Goal: Find specific page/section: Find specific page/section

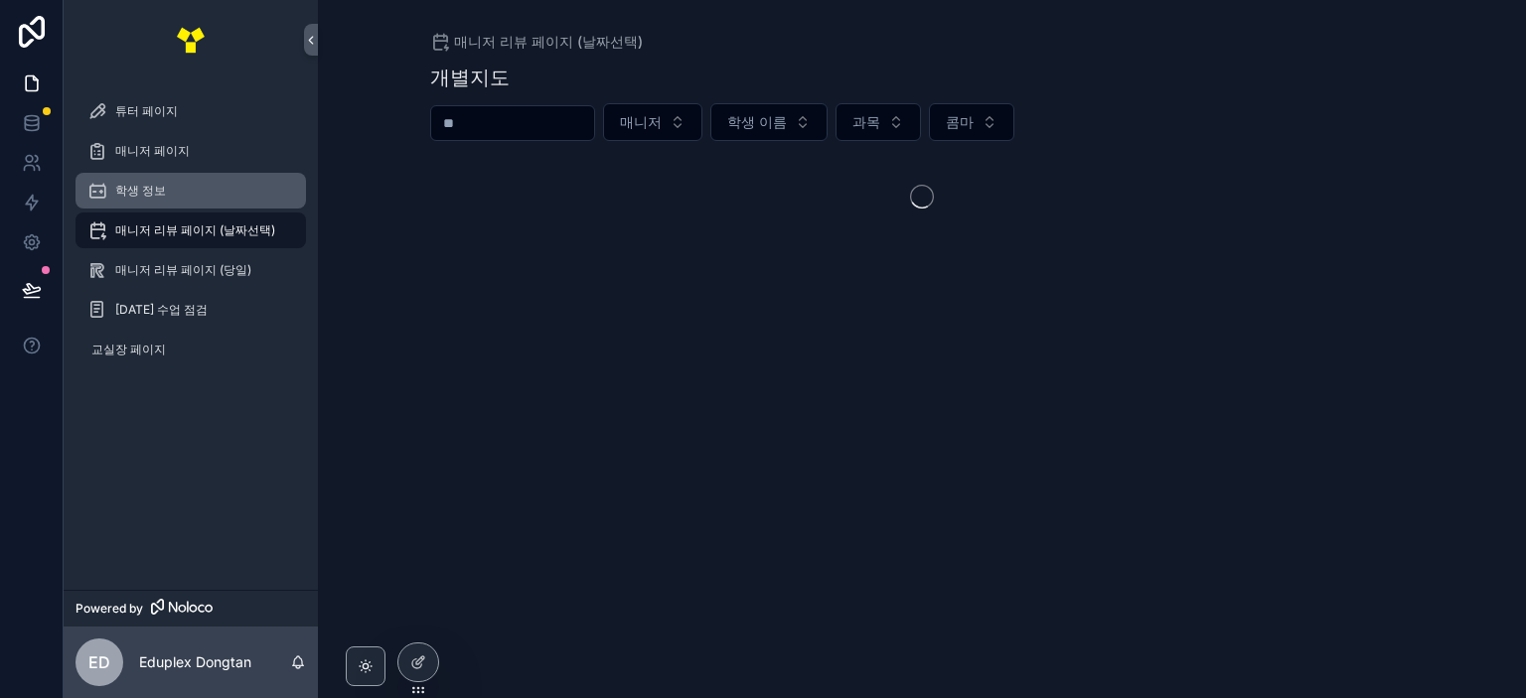
click at [203, 193] on div "학생 정보" at bounding box center [190, 191] width 207 height 32
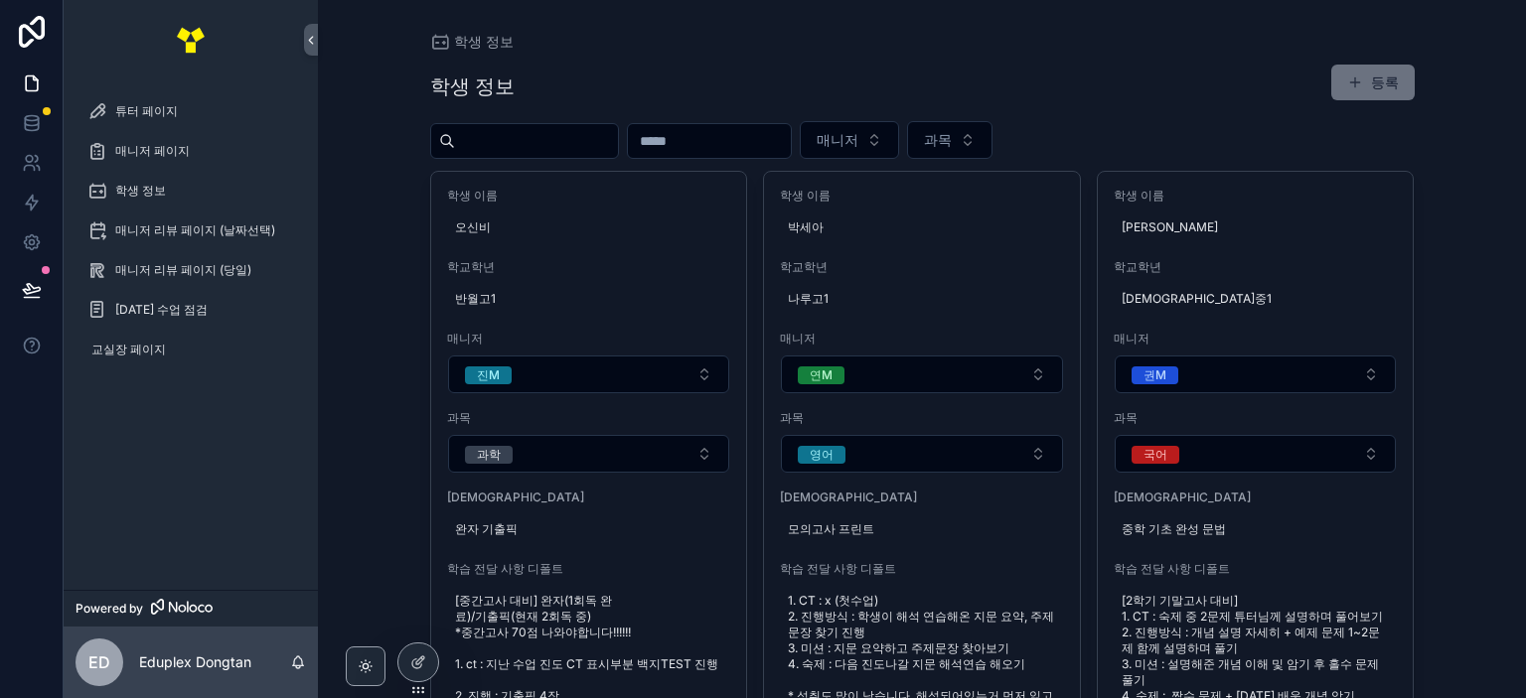
click at [899, 126] on button "매니저" at bounding box center [849, 140] width 99 height 38
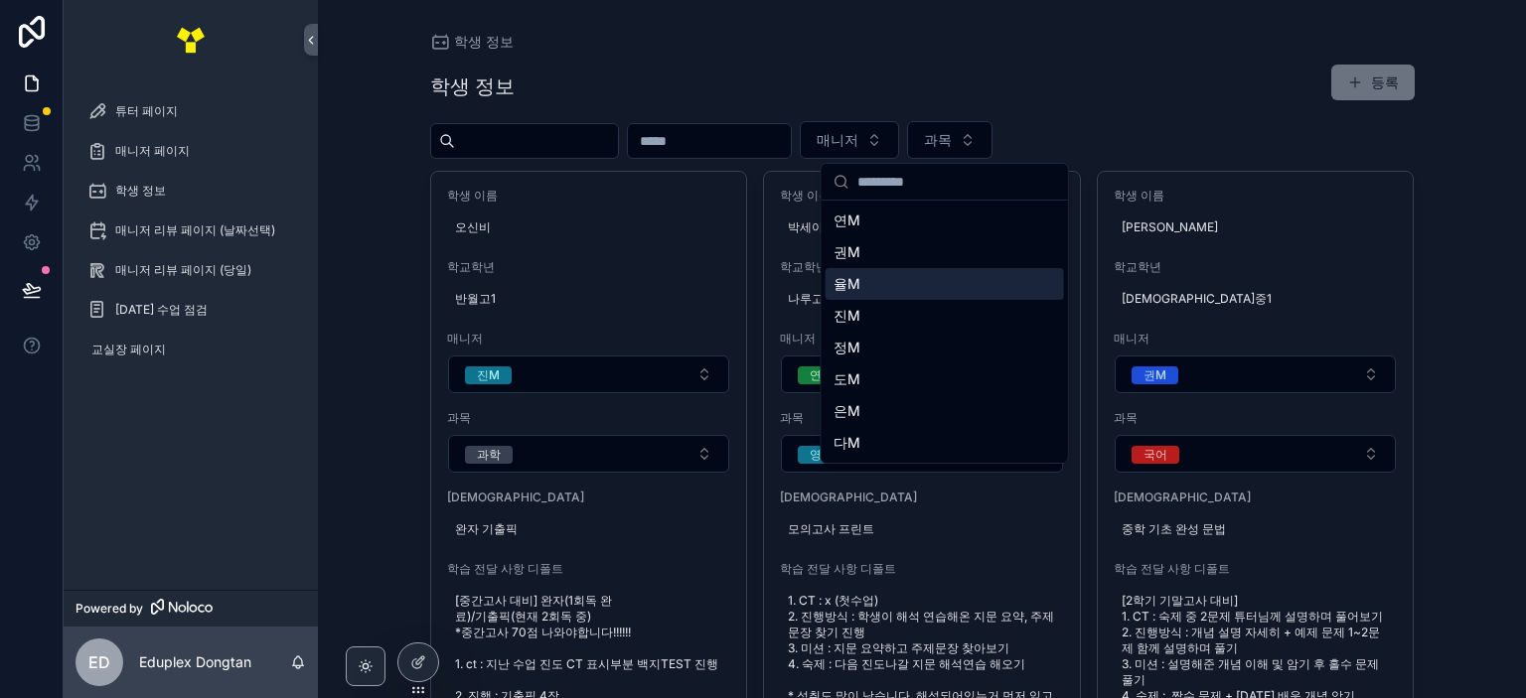
click at [899, 273] on div "율M" at bounding box center [944, 284] width 238 height 32
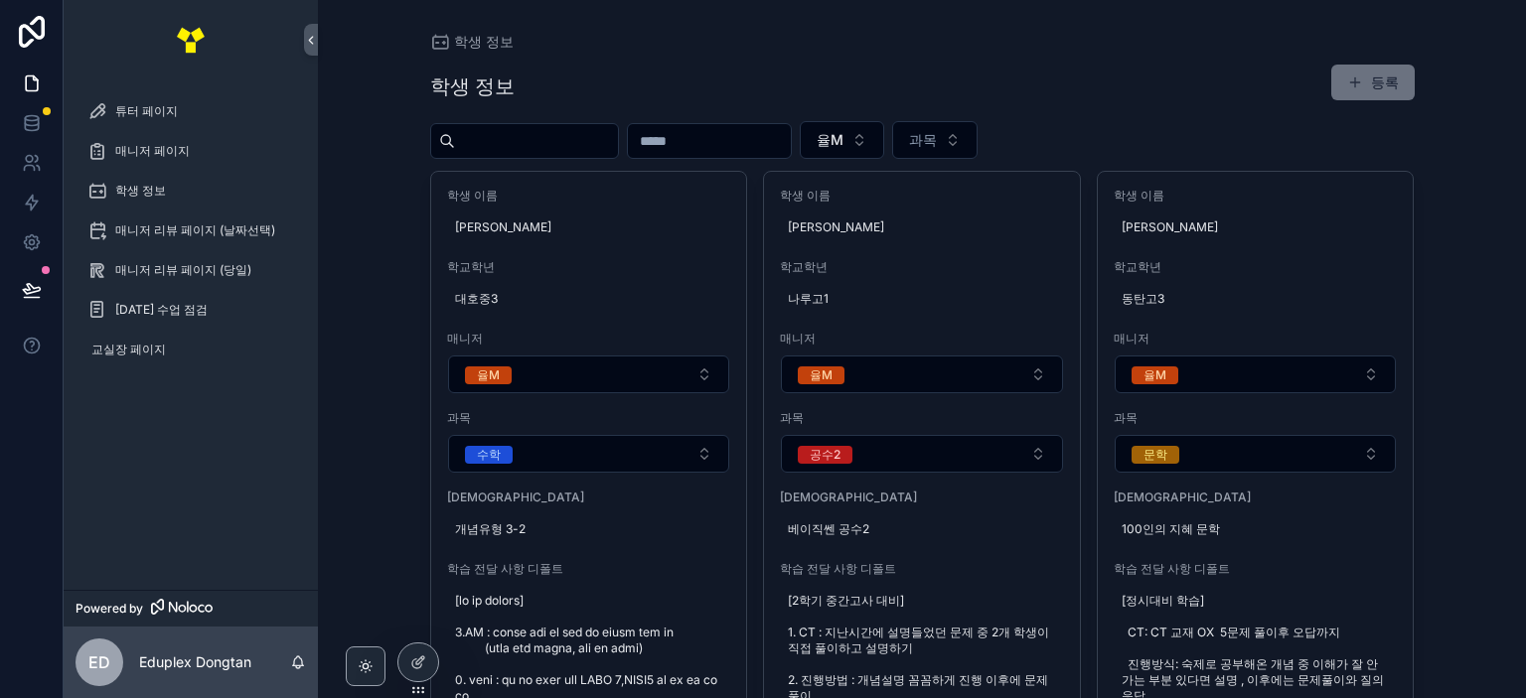
click at [1238, 73] on div "학생 정보 등록" at bounding box center [922, 87] width 984 height 46
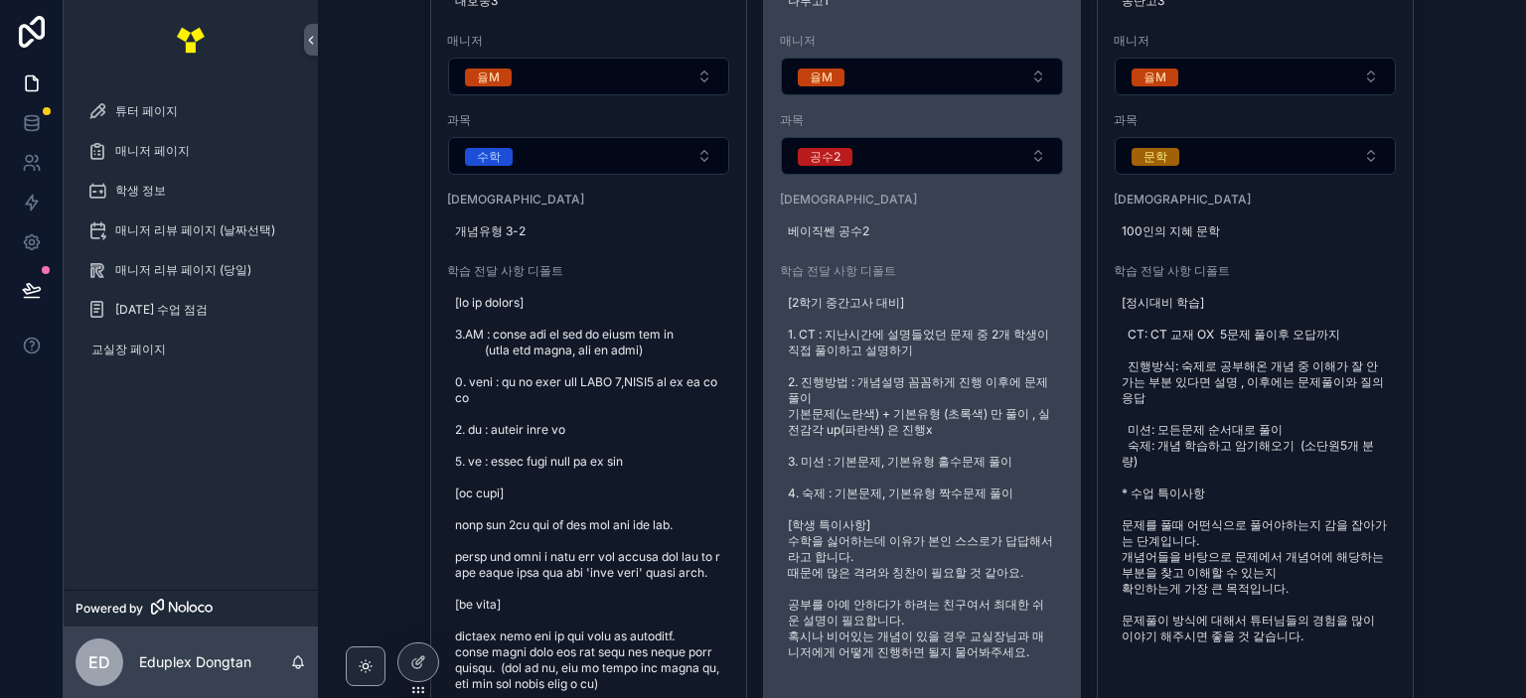
scroll to position [695, 0]
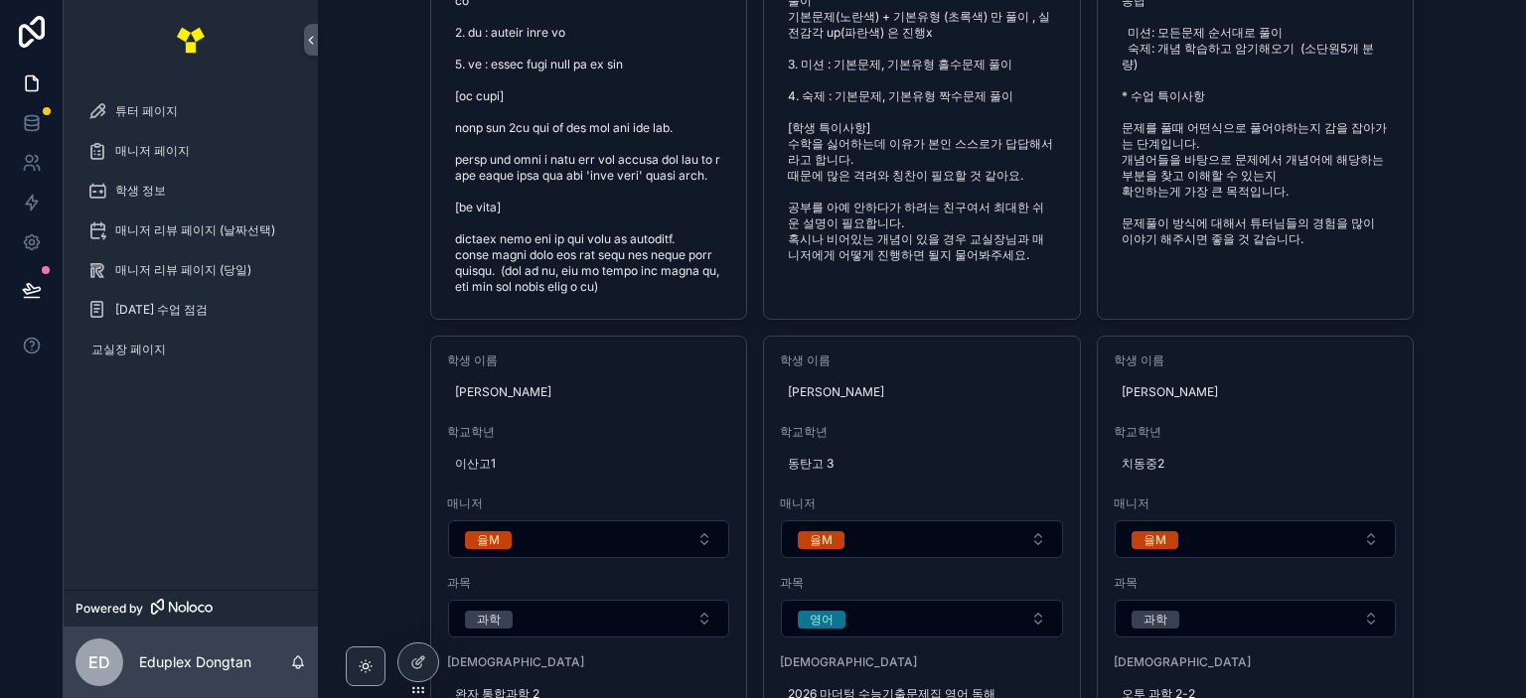
click at [1478, 284] on div "학생 정보 학생 정보 등록 율M 과목 학생 이름 [PERSON_NAME] 학교[PERSON_NAME] [PERSON_NAME]중3 매니저 율M…" at bounding box center [922, 349] width 1208 height 698
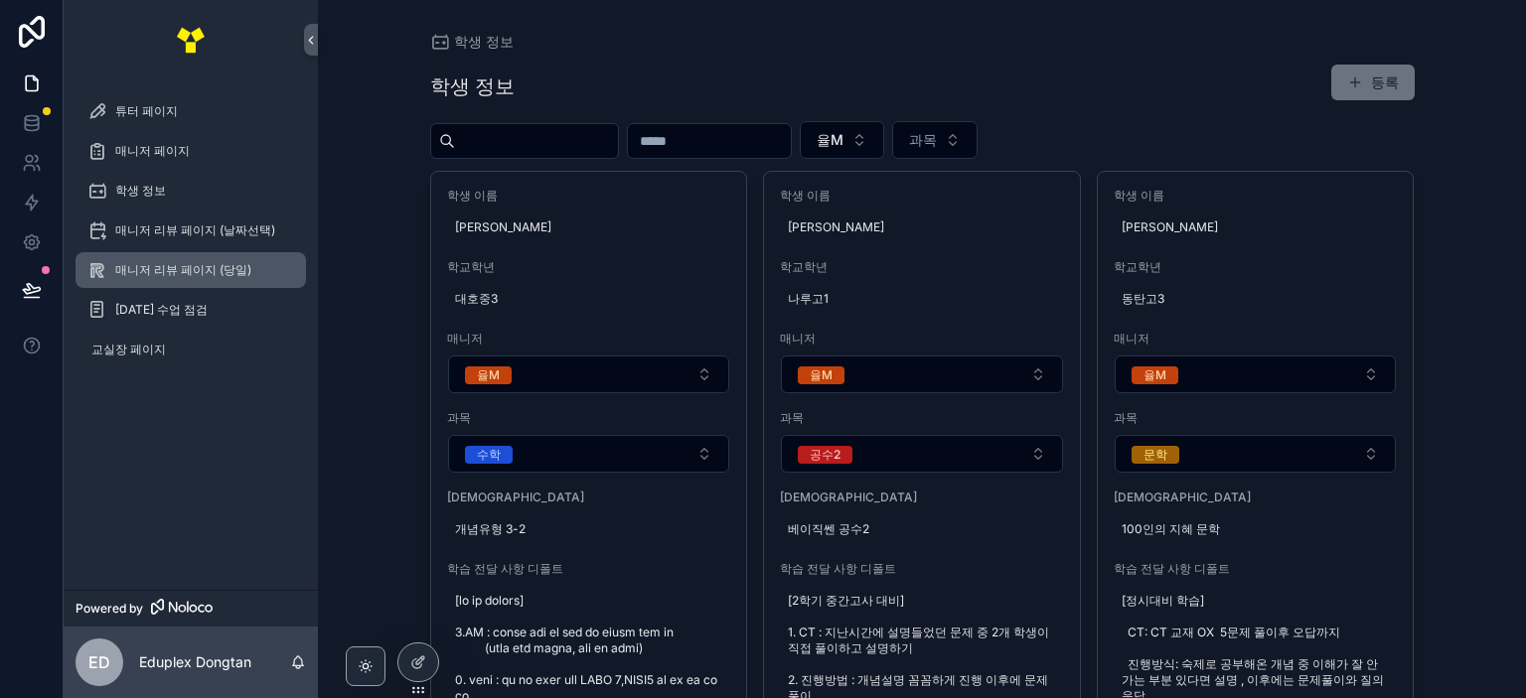
scroll to position [0, 0]
click at [221, 279] on div "매니저 리뷰 페이지 (당일)" at bounding box center [190, 270] width 207 height 32
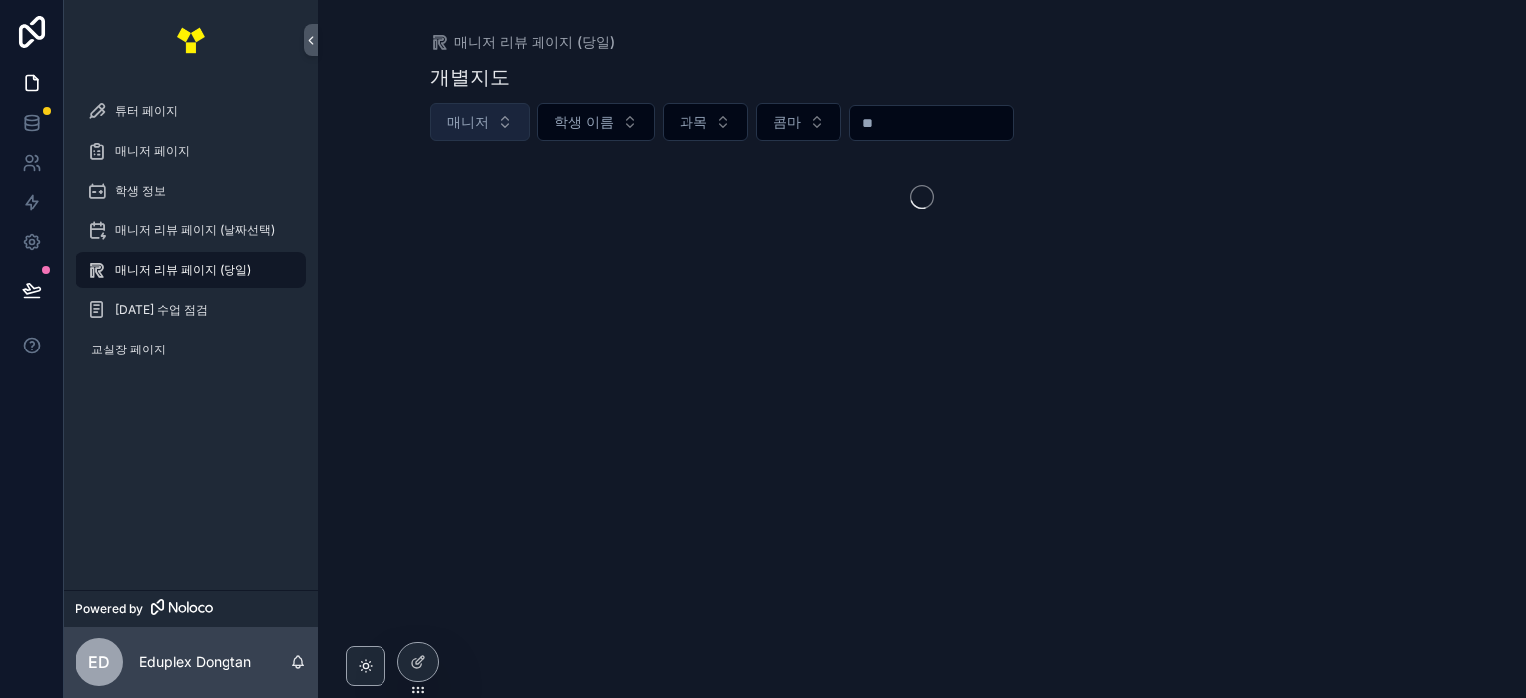
click at [494, 122] on button "매니저" at bounding box center [479, 122] width 99 height 38
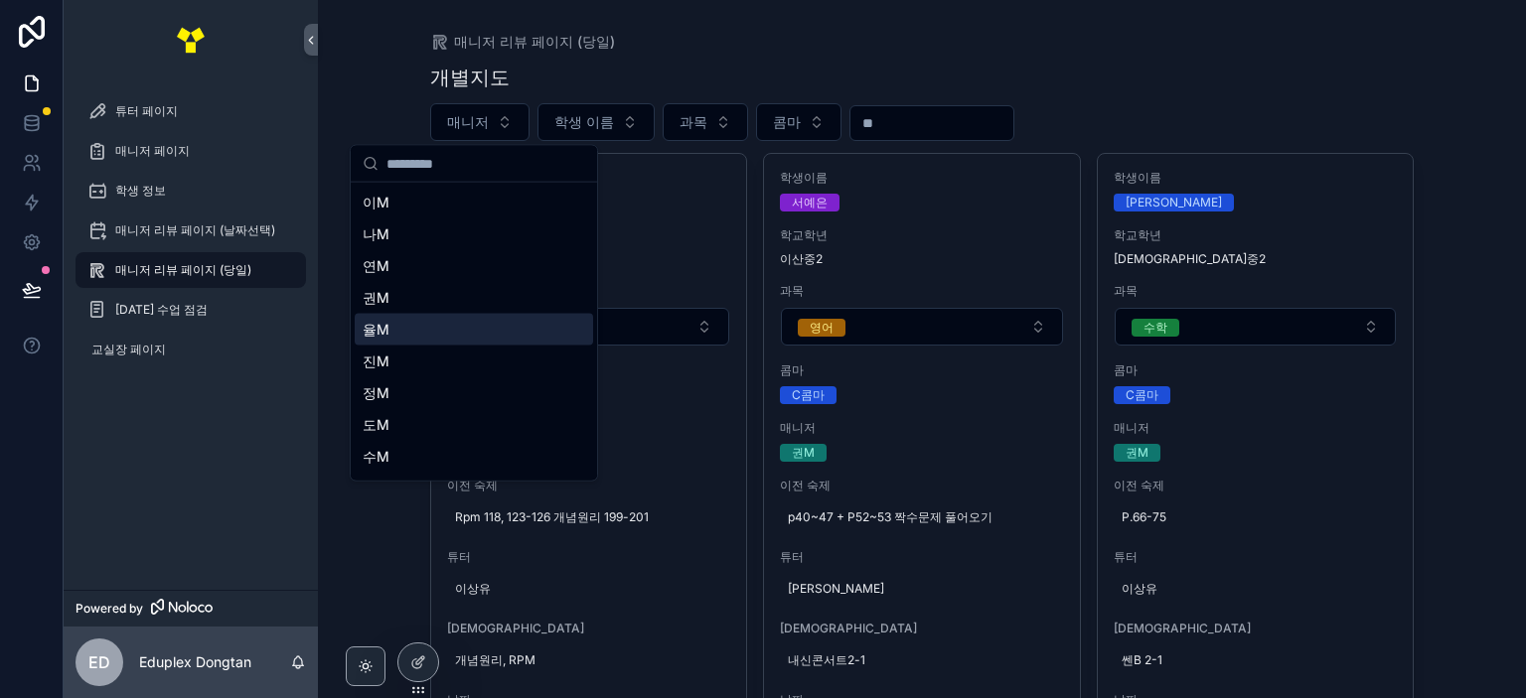
click at [449, 331] on div "율M" at bounding box center [474, 330] width 238 height 32
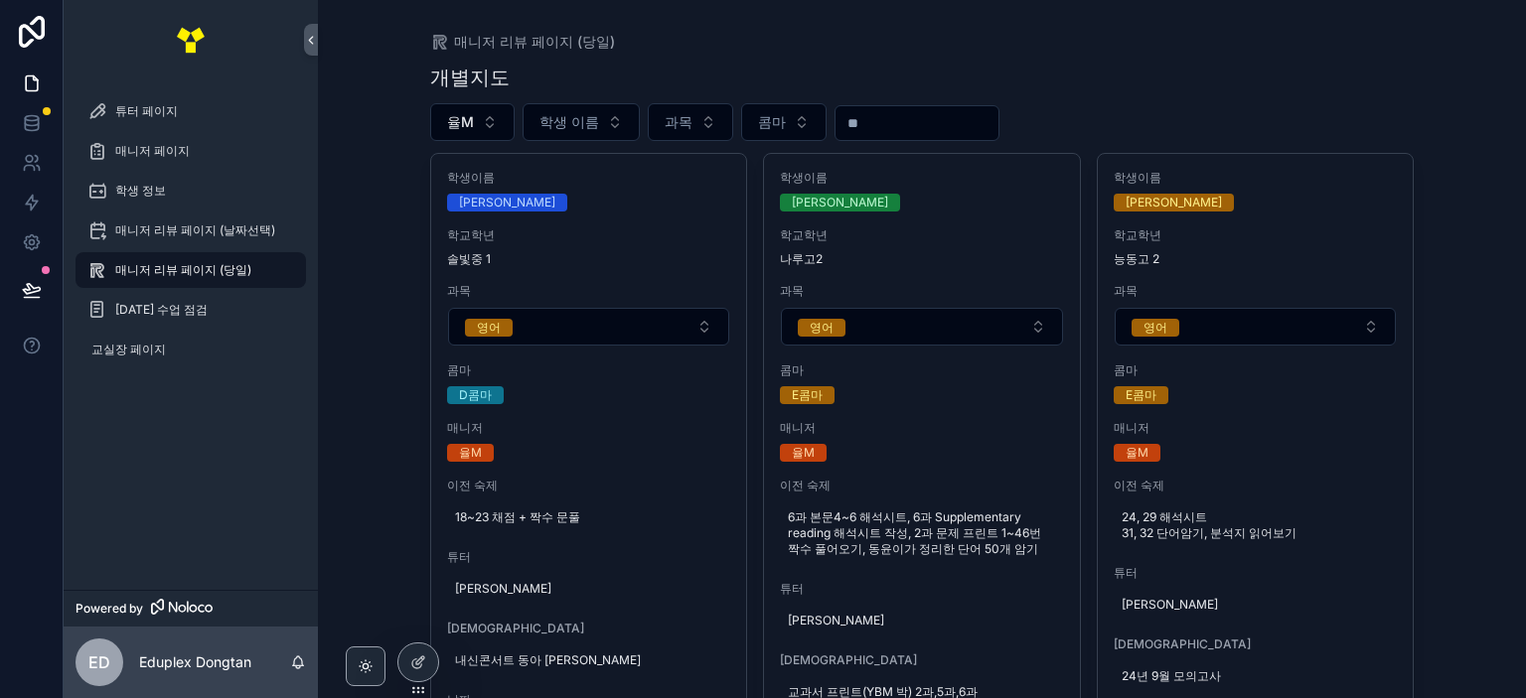
scroll to position [497, 0]
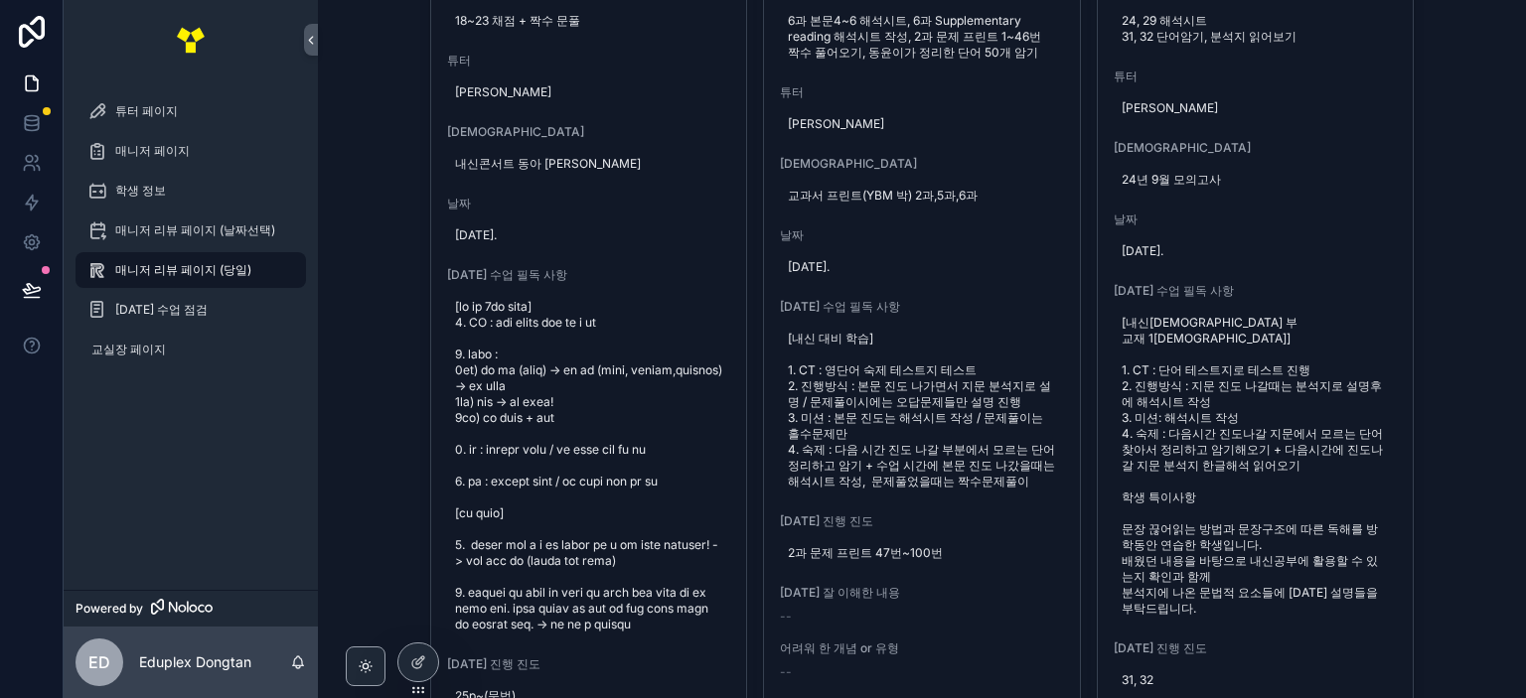
click at [1457, 271] on div "매니저 리뷰 페이지 (당일) 개별지도 율M 학생 이름 과목 콤마 학생이름 [PERSON_NAME] 학교[PERSON_NAME] 솔빛중 1 과목…" at bounding box center [922, 349] width 1208 height 698
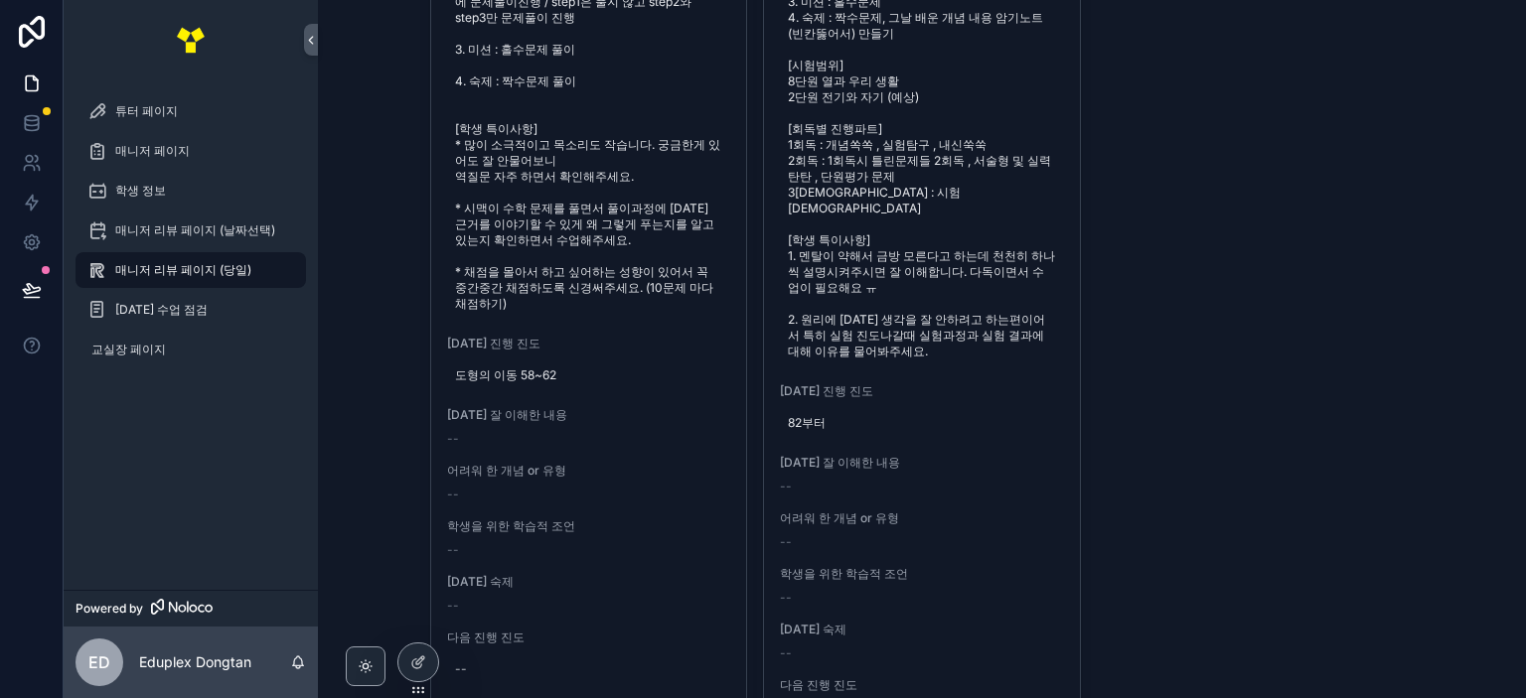
scroll to position [2781, 0]
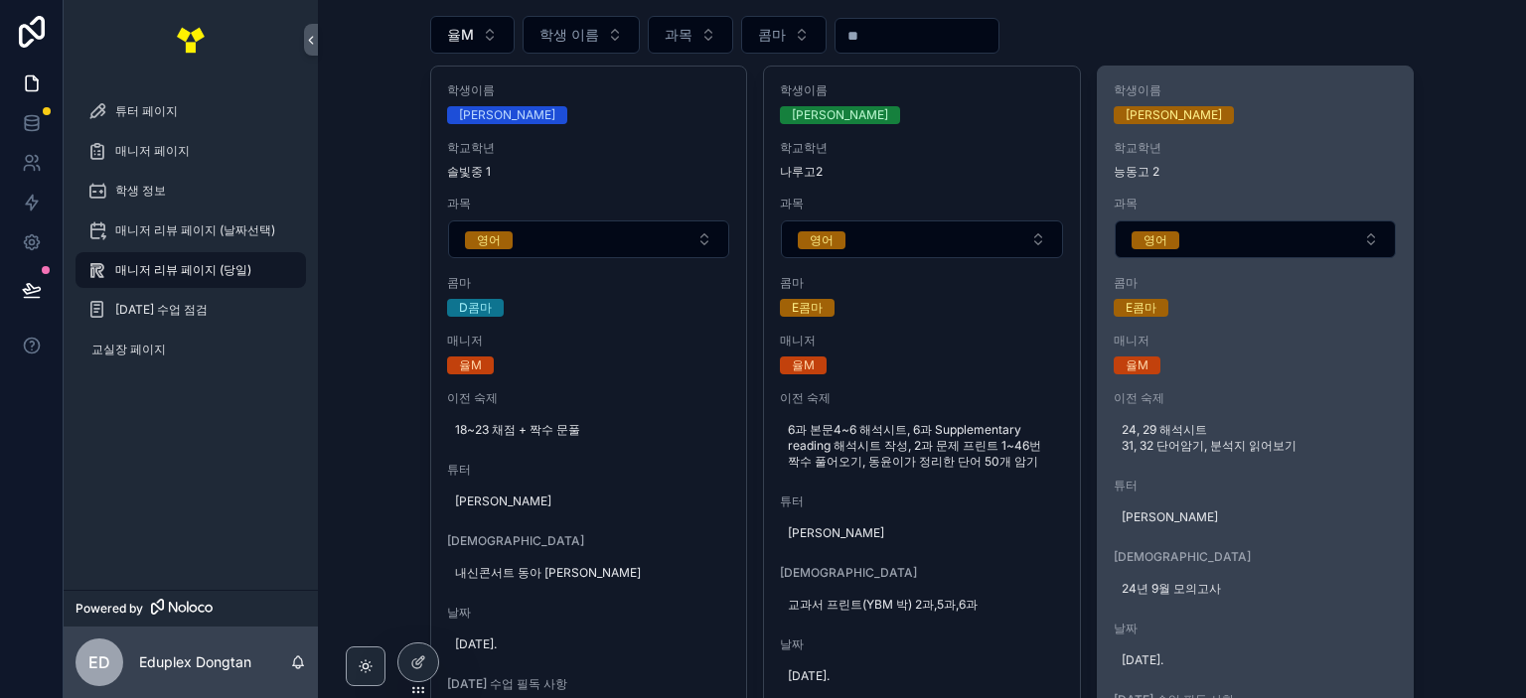
scroll to position [0, 0]
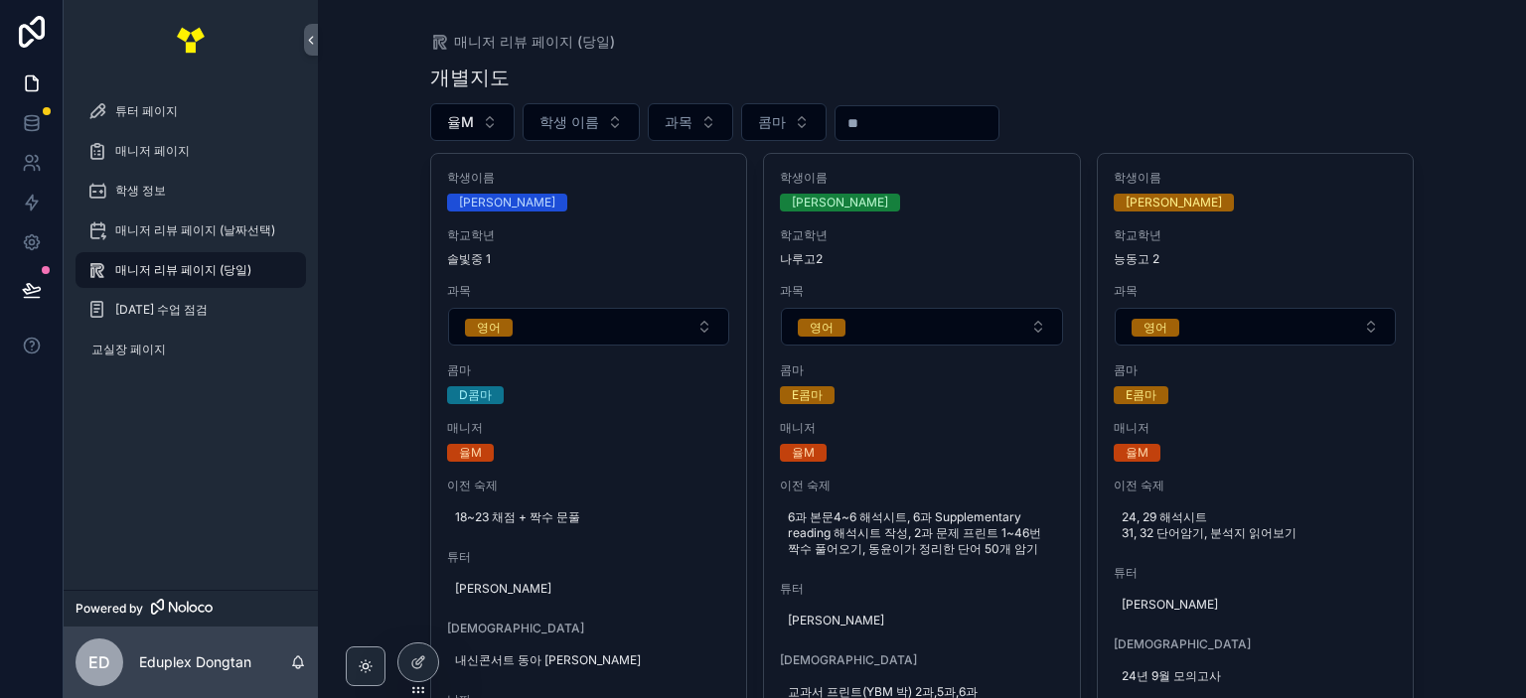
click at [1154, 67] on div "개별지도" at bounding box center [922, 78] width 984 height 28
click at [375, 178] on div "매니저 리뷰 페이지 (당일) 개별지도 율M 학생 이름 과목 콤마 학생이름 [PERSON_NAME] 학교[PERSON_NAME] 솔빛중 1 과목…" at bounding box center [922, 349] width 1208 height 698
click at [1168, 35] on div "매니저 리뷰 페이지 (당일)" at bounding box center [922, 42] width 984 height 20
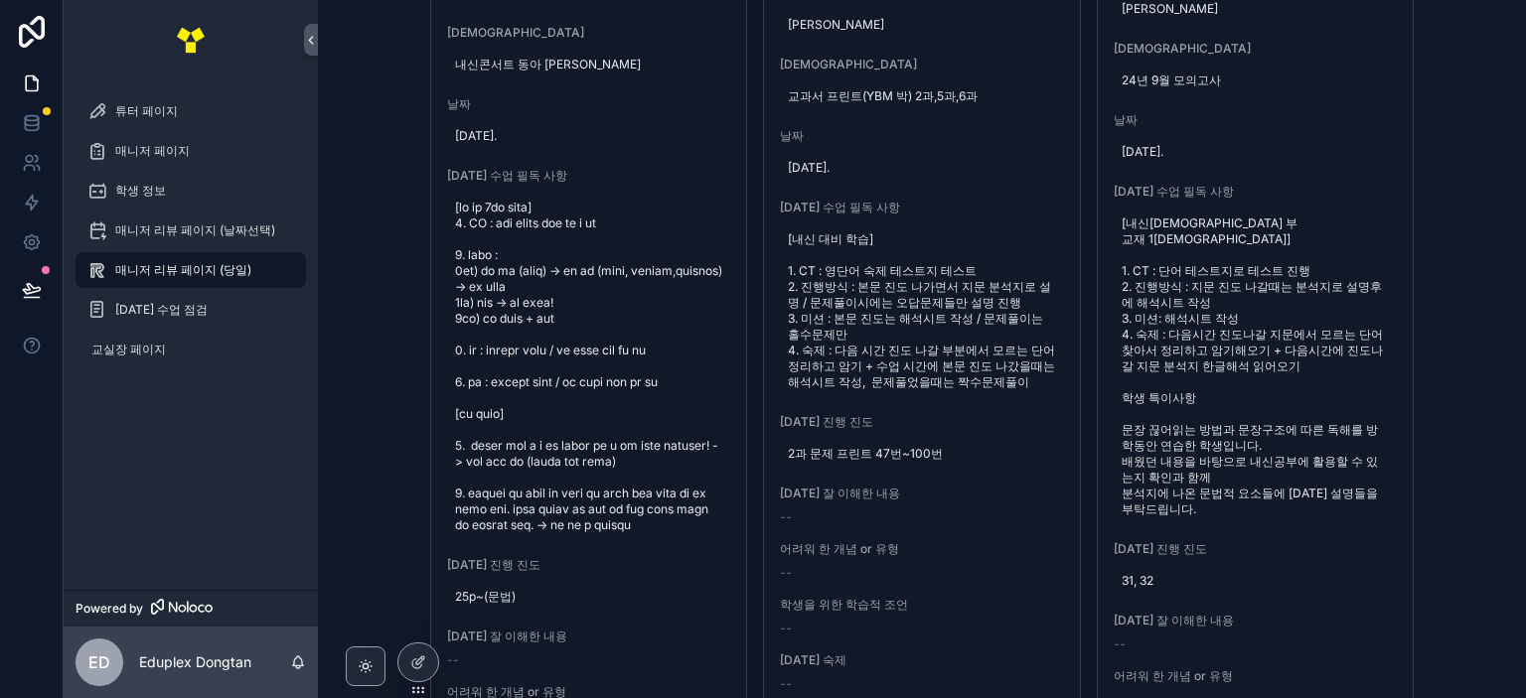
scroll to position [894, 0]
